Goal: Information Seeking & Learning: Learn about a topic

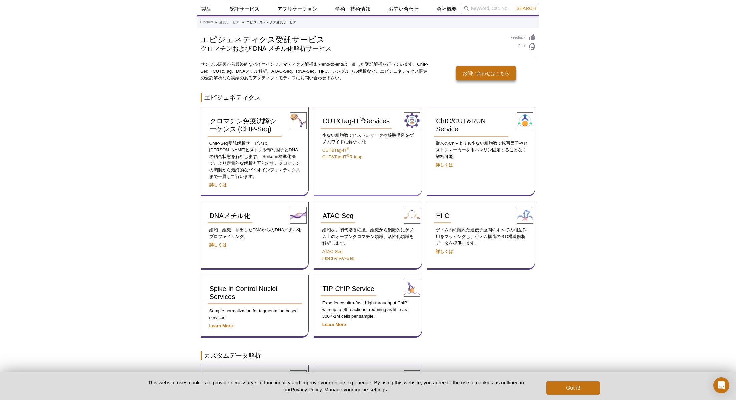
scroll to position [40, 0]
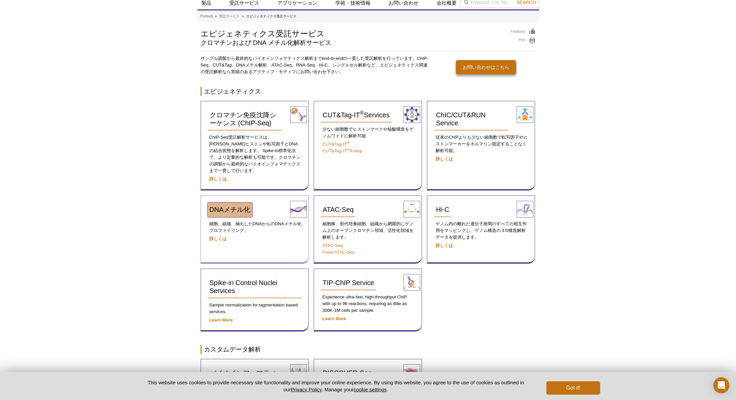
click at [238, 206] on span "DNAメチル化" at bounding box center [230, 209] width 41 height 7
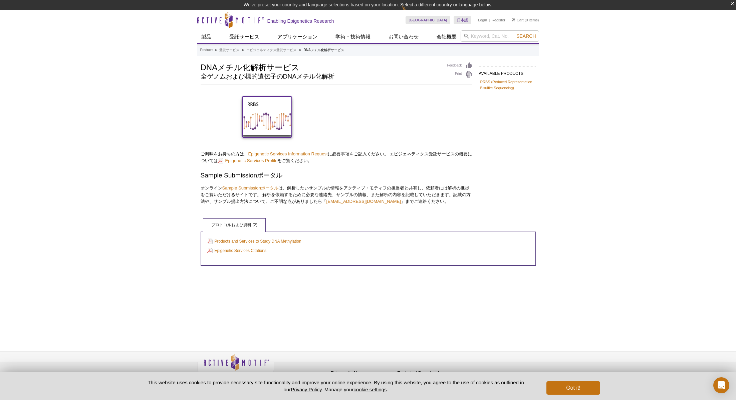
click at [274, 119] on img at bounding box center [266, 116] width 49 height 39
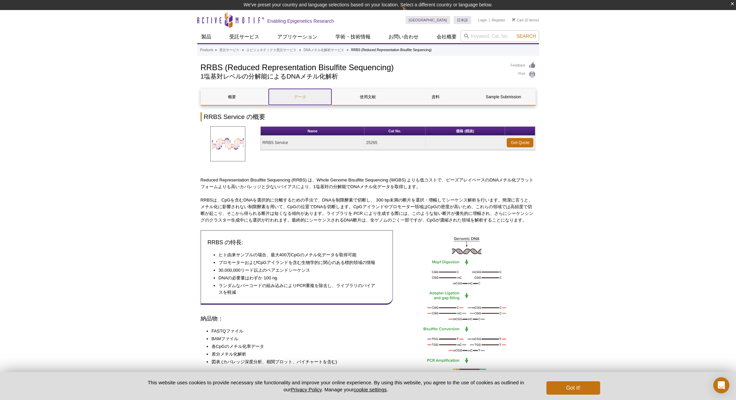
click at [302, 98] on link "データ" at bounding box center [300, 97] width 63 height 16
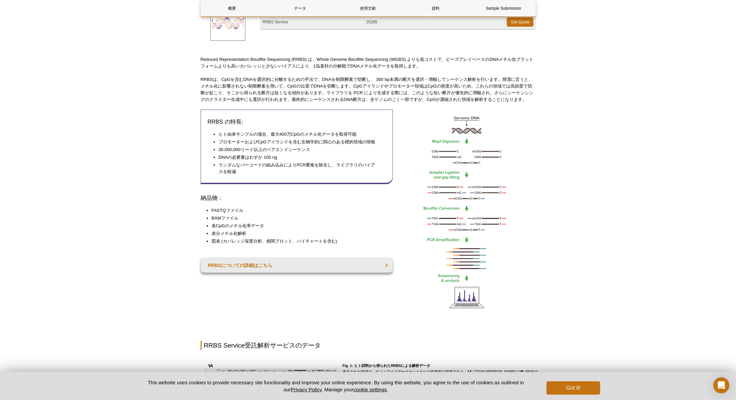
scroll to position [107, 0]
